Goal: Transaction & Acquisition: Subscribe to service/newsletter

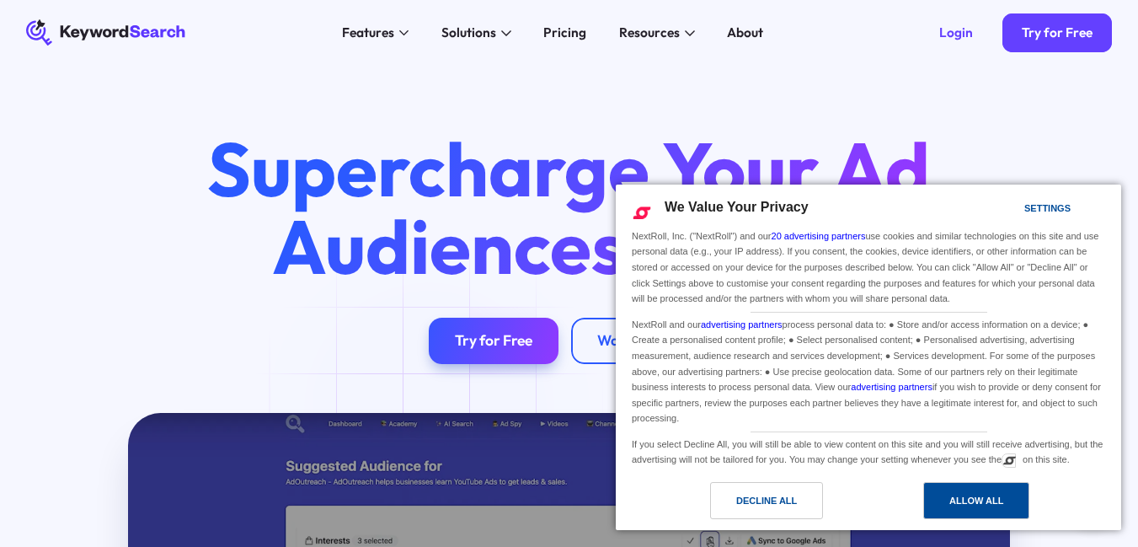
click at [991, 510] on div "Allow All" at bounding box center [976, 500] width 106 height 37
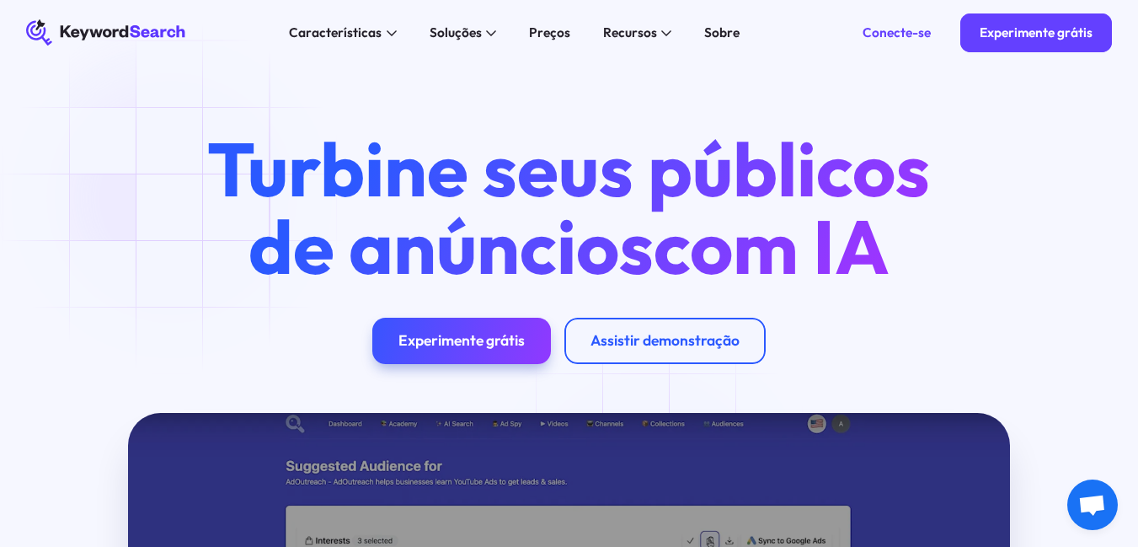
click at [173, 198] on div "Turbine seus públicos de anúncios com IA Experimente grátis Assistir demonstraç…" at bounding box center [569, 247] width 1138 height 233
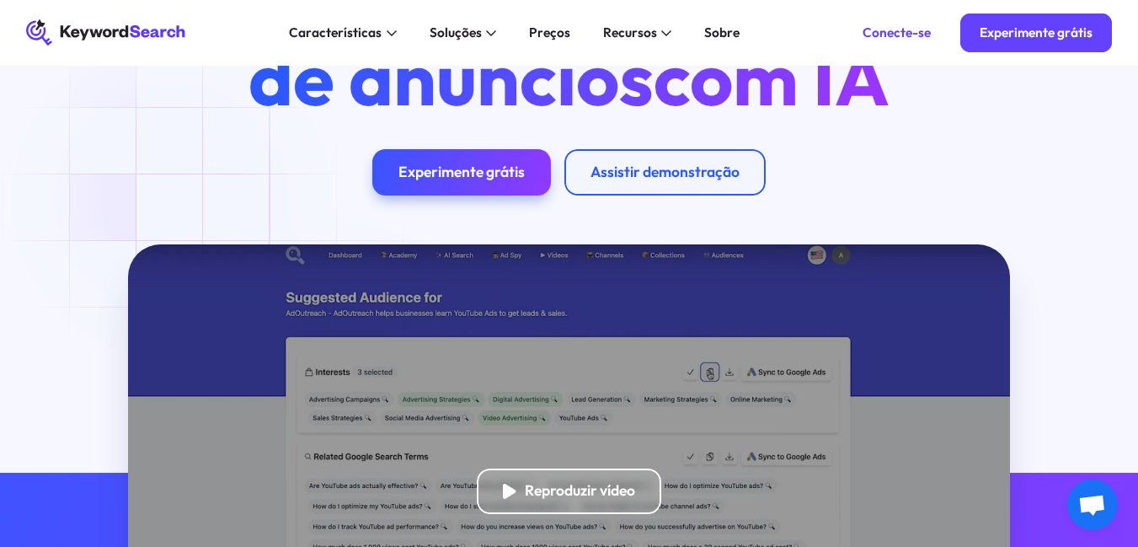
scroll to position [84, 0]
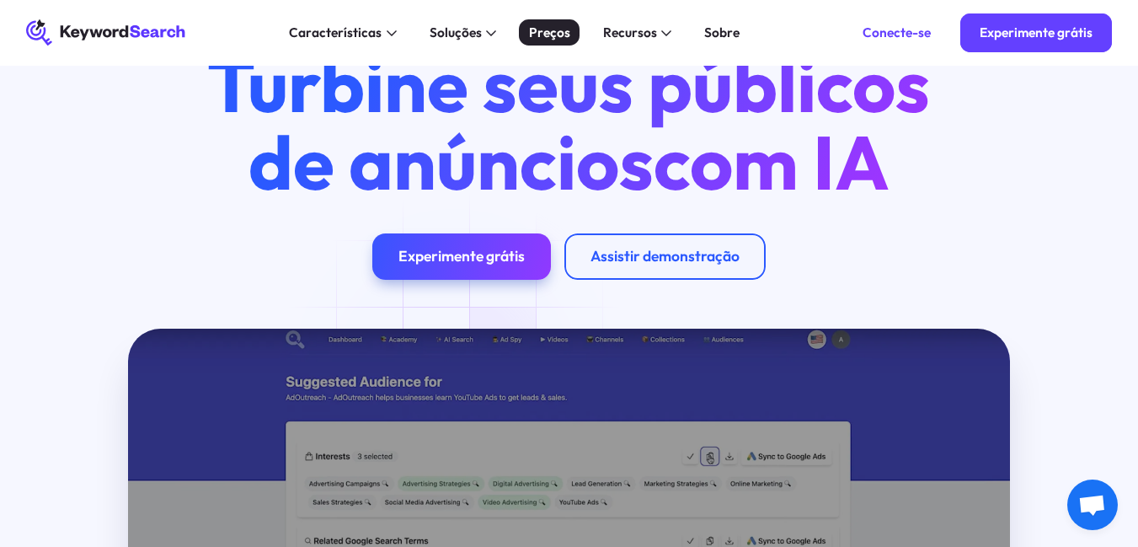
click at [542, 42] on div "Preços" at bounding box center [549, 32] width 41 height 19
